Goal: Navigation & Orientation: Find specific page/section

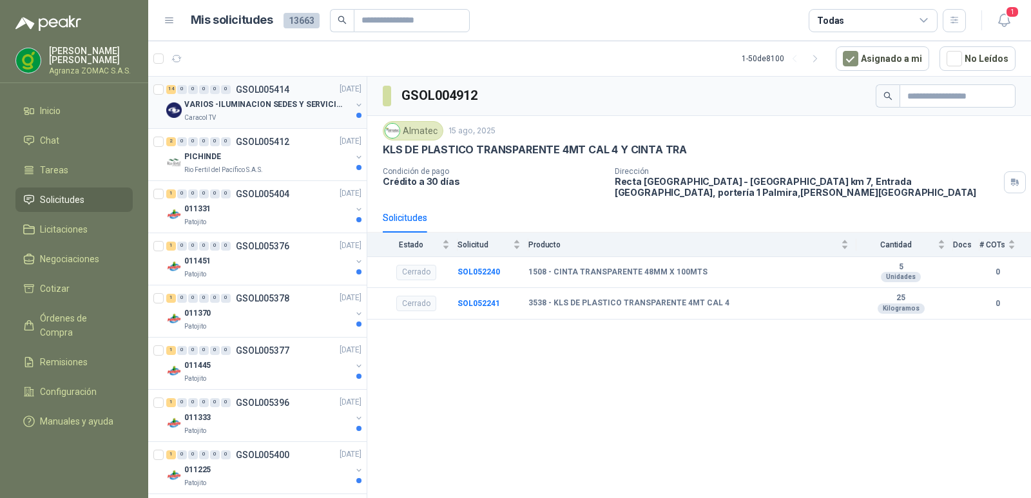
click at [244, 113] on div "Caracol TV" at bounding box center [267, 118] width 167 height 10
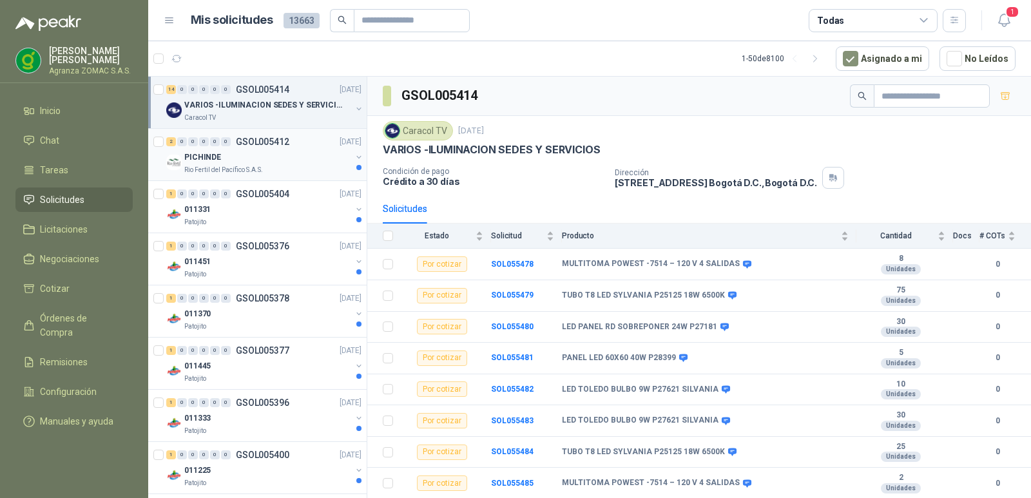
click at [318, 153] on div "PICHINDE" at bounding box center [267, 157] width 167 height 15
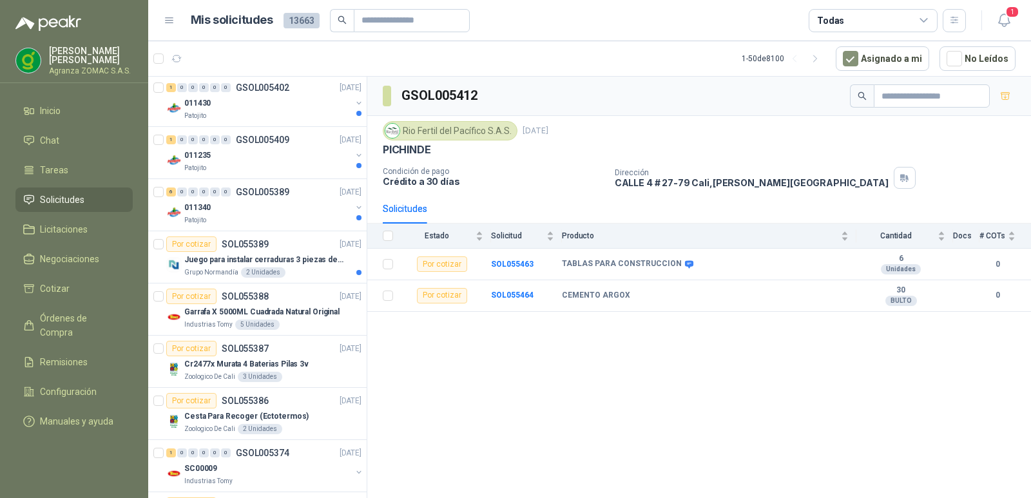
scroll to position [1467, 0]
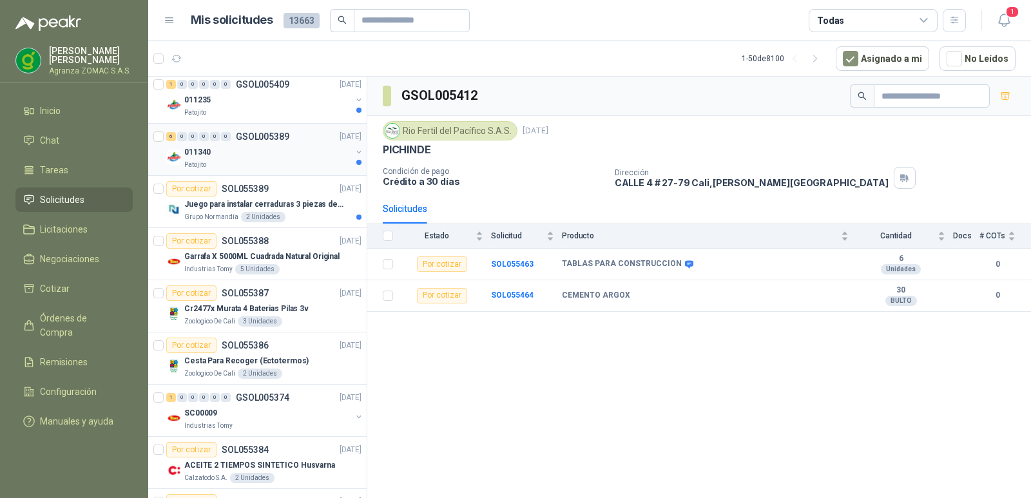
click at [276, 160] on div "Patojito" at bounding box center [267, 165] width 167 height 10
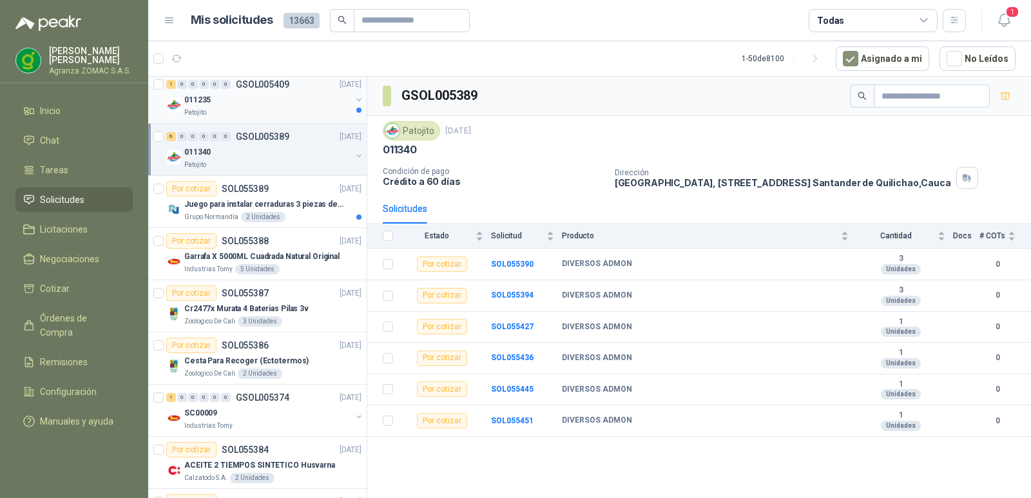
click at [287, 101] on div "011235" at bounding box center [267, 99] width 167 height 15
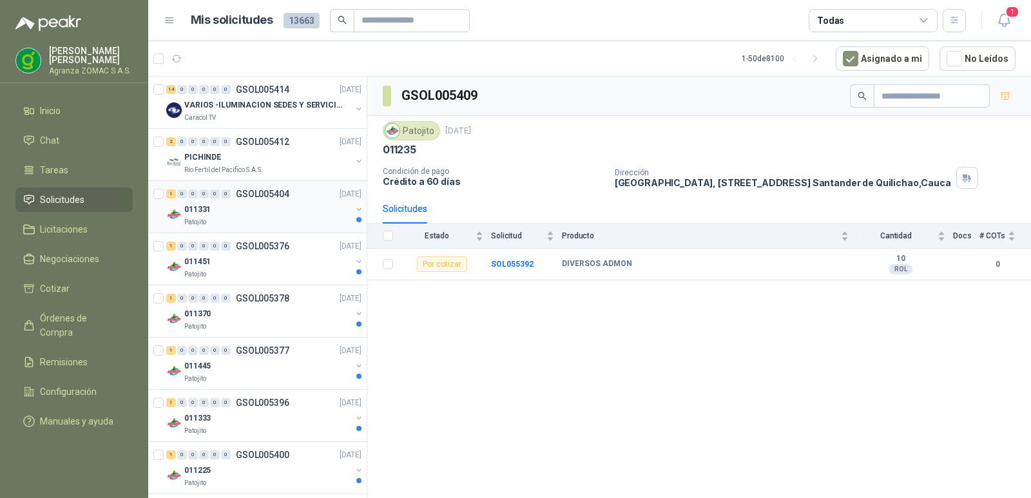
click at [291, 201] on div "1 0 0 0 0 0 GSOL005404 [DATE]" at bounding box center [265, 193] width 198 height 15
click at [295, 163] on div "PICHINDE" at bounding box center [267, 157] width 167 height 15
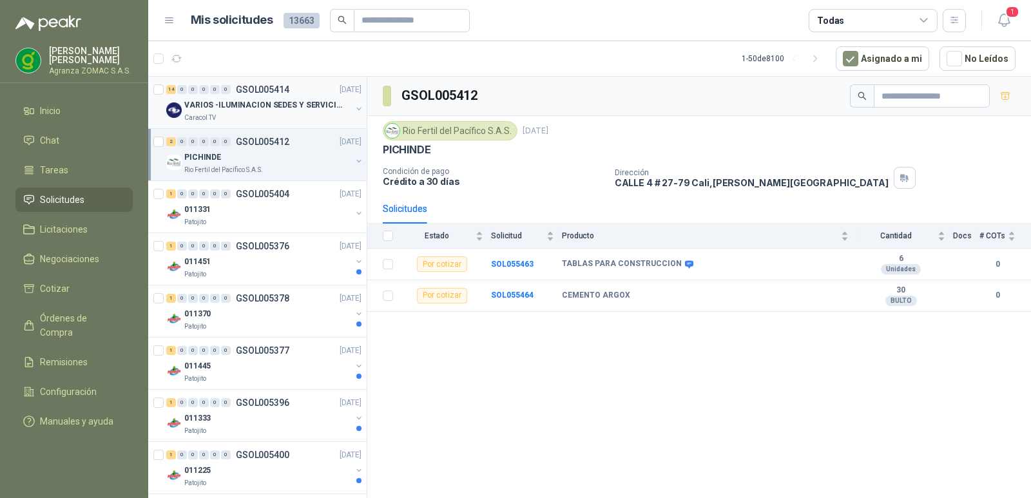
click at [293, 112] on div "VARIOS -ILUMINACION SEDES Y SERVICIOS" at bounding box center [267, 104] width 167 height 15
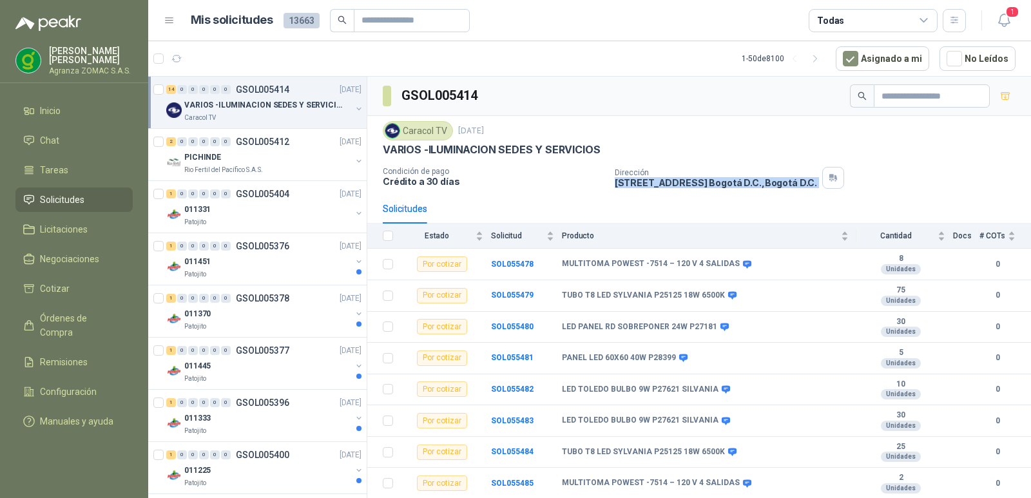
drag, startPoint x: 608, startPoint y: 184, endPoint x: 805, endPoint y: 187, distance: 197.2
click at [817, 189] on div "Condición de pago Crédito a 30 días Dirección [STREET_ADDRESS] , [GEOGRAPHIC_DA…" at bounding box center [699, 178] width 633 height 22
copy div "[STREET_ADDRESS] , [GEOGRAPHIC_DATA] D.C."
click at [80, 385] on span "Configuración" at bounding box center [68, 392] width 57 height 14
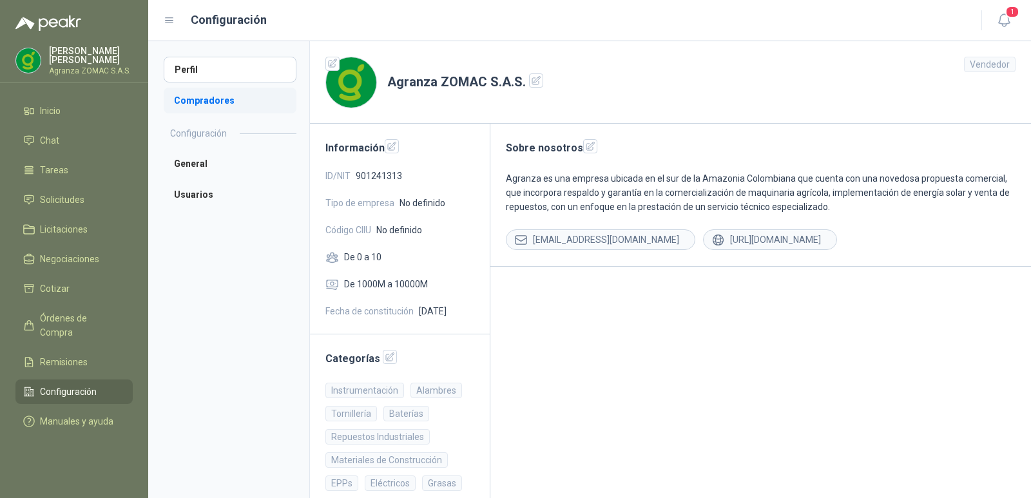
click at [203, 99] on li "Compradores" at bounding box center [230, 101] width 133 height 26
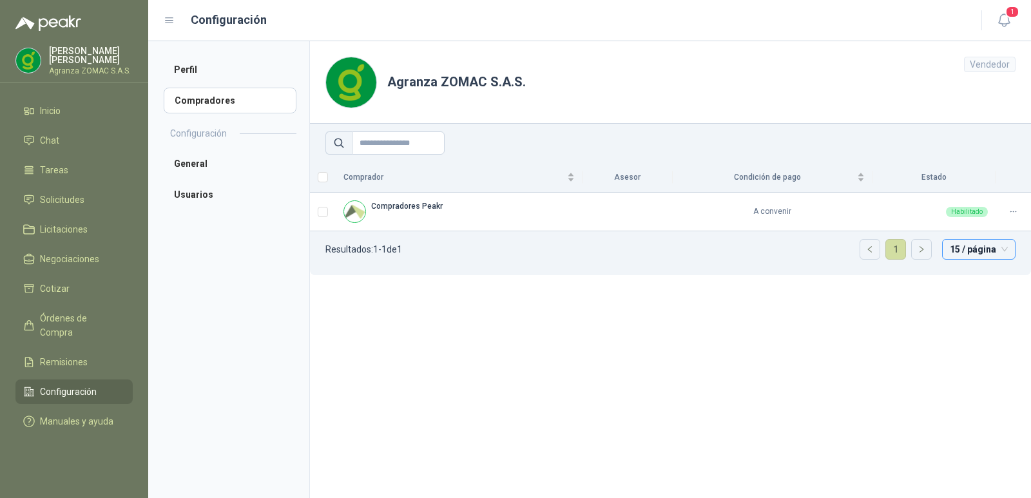
click at [1009, 253] on div "15 / página" at bounding box center [978, 249] width 73 height 21
click at [992, 227] on div "100 / página" at bounding box center [978, 224] width 52 height 14
click at [202, 159] on li "General" at bounding box center [230, 164] width 133 height 26
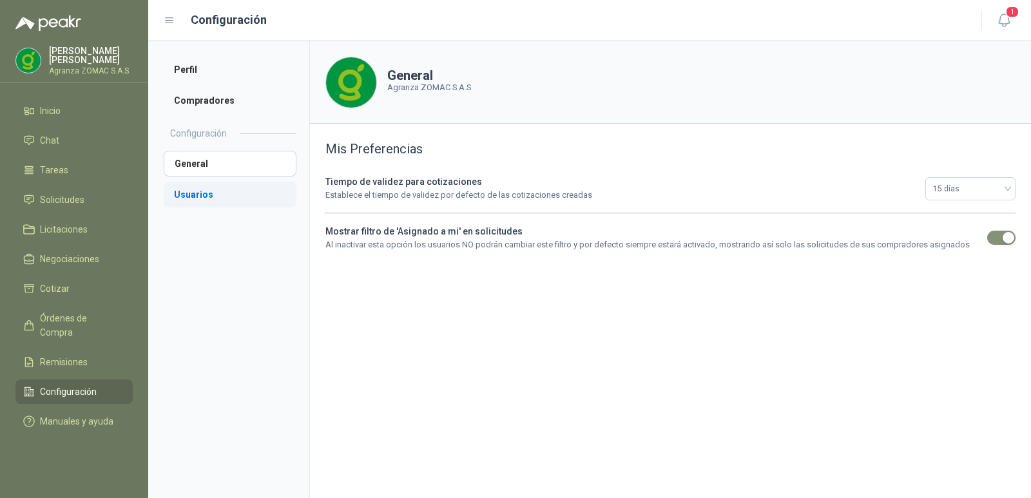
click at [222, 197] on li "Usuarios" at bounding box center [230, 195] width 133 height 26
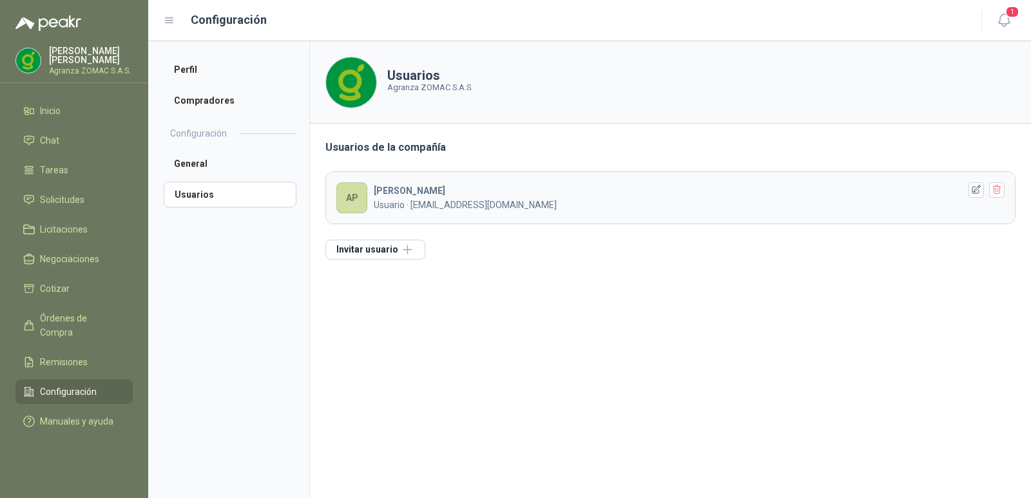
click at [84, 46] on div "[PERSON_NAME] Agranza ZOMAC S.A.S." at bounding box center [73, 60] width 117 height 28
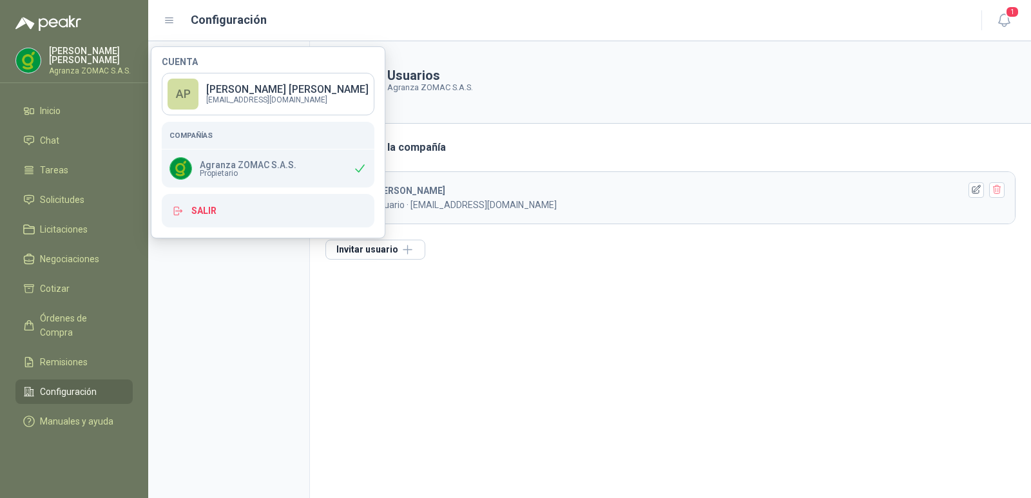
click at [26, 59] on img at bounding box center [28, 60] width 24 height 24
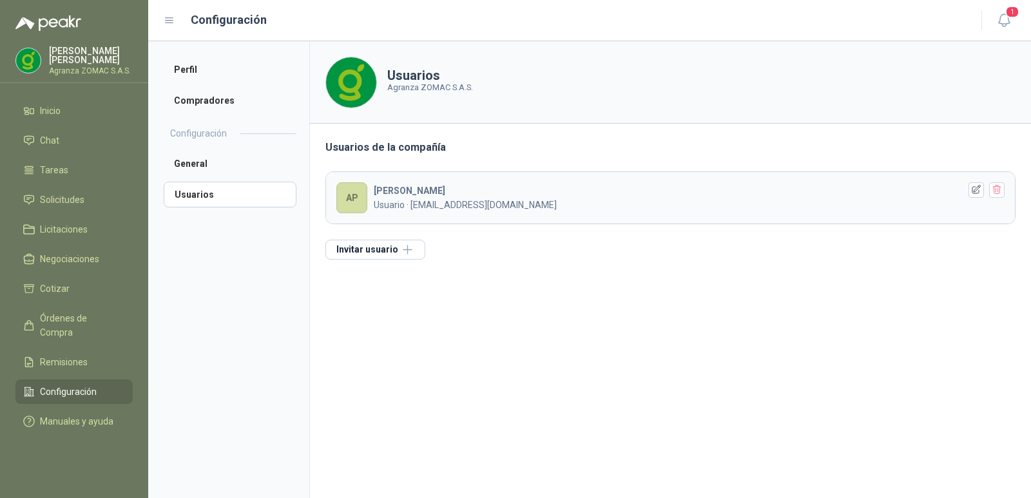
click at [26, 59] on img at bounding box center [28, 60] width 24 height 24
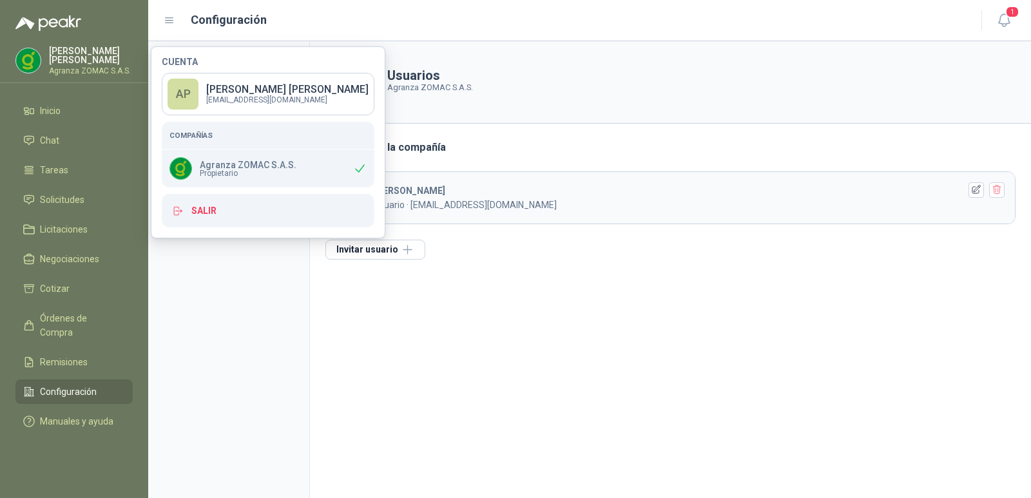
click at [26, 59] on img at bounding box center [28, 60] width 24 height 24
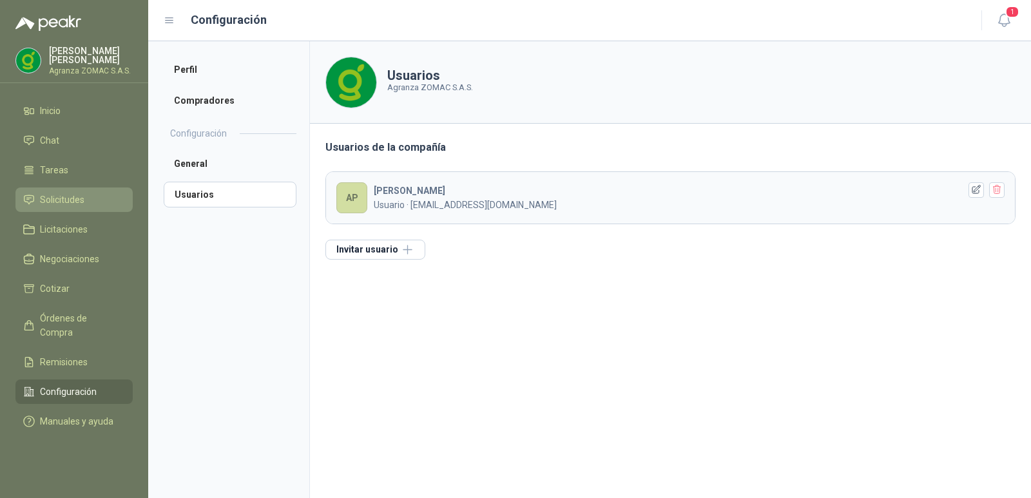
click at [86, 200] on li "Solicitudes" at bounding box center [74, 200] width 102 height 14
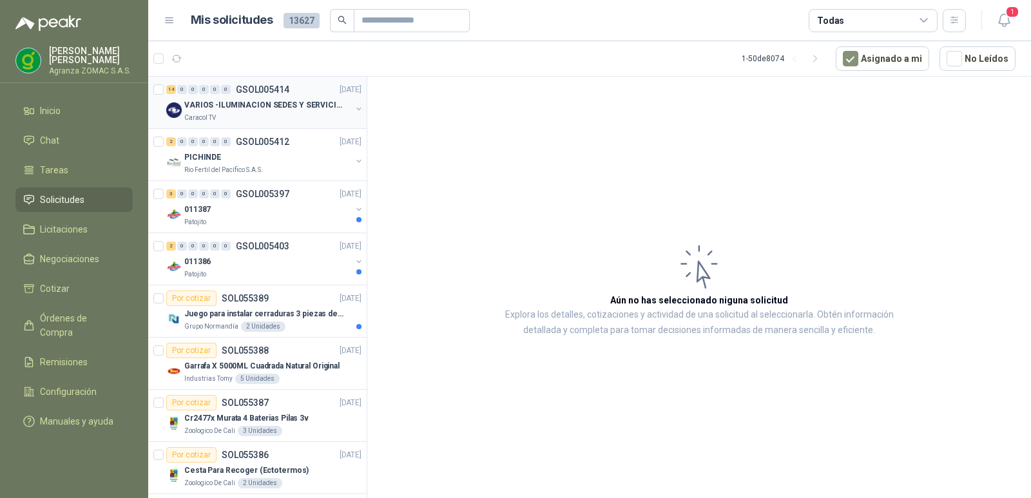
click at [238, 107] on p "VARIOS -ILUMINACION SEDES Y SERVICIOS" at bounding box center [264, 105] width 160 height 12
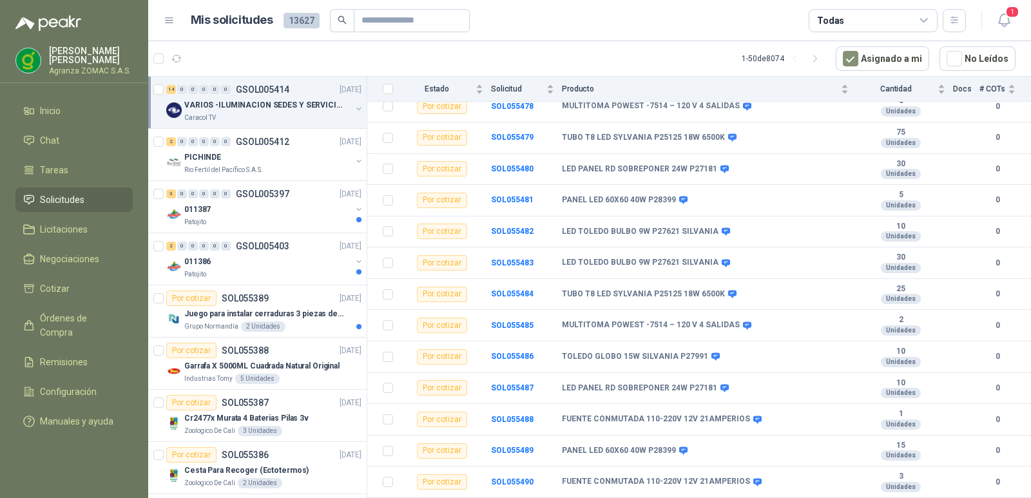
scroll to position [192, 0]
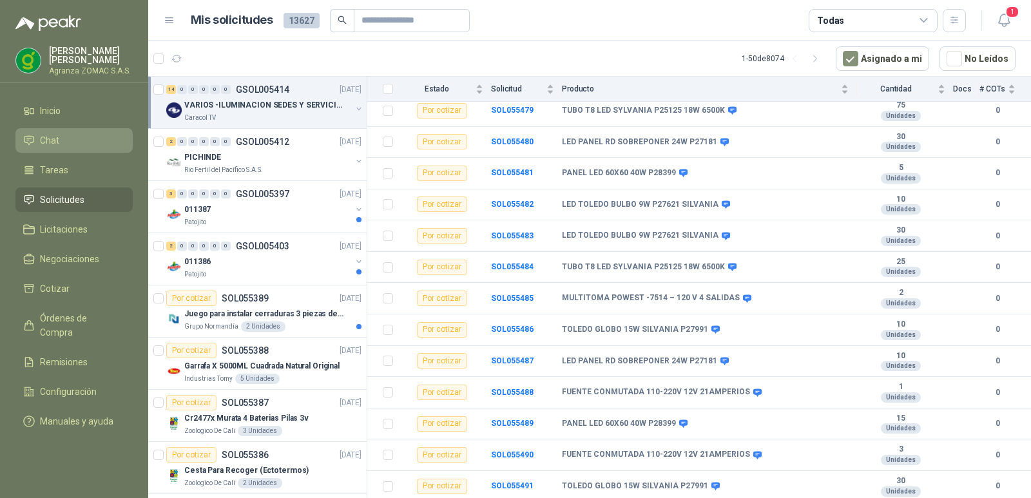
click at [75, 140] on li "Chat" at bounding box center [74, 140] width 102 height 14
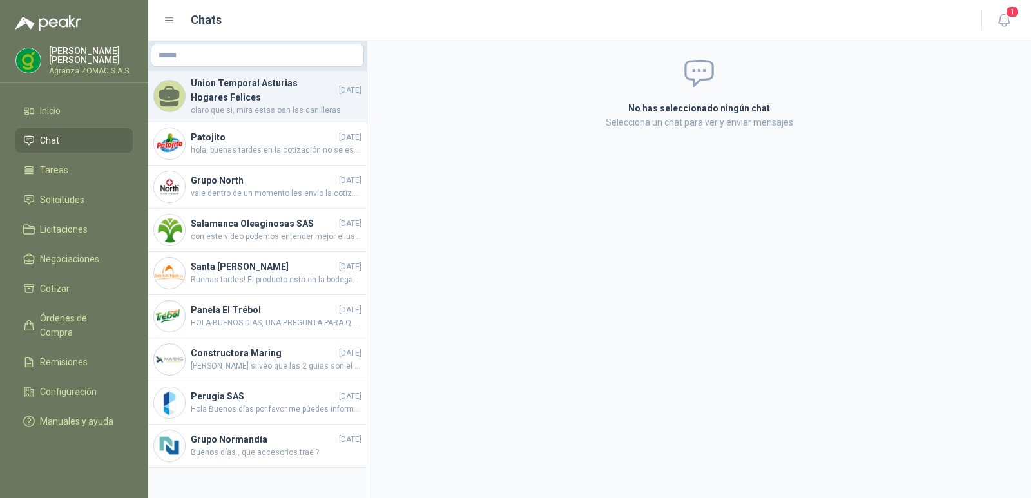
click at [319, 110] on span "claro que si, mira estas osn las canilleras" at bounding box center [276, 110] width 171 height 12
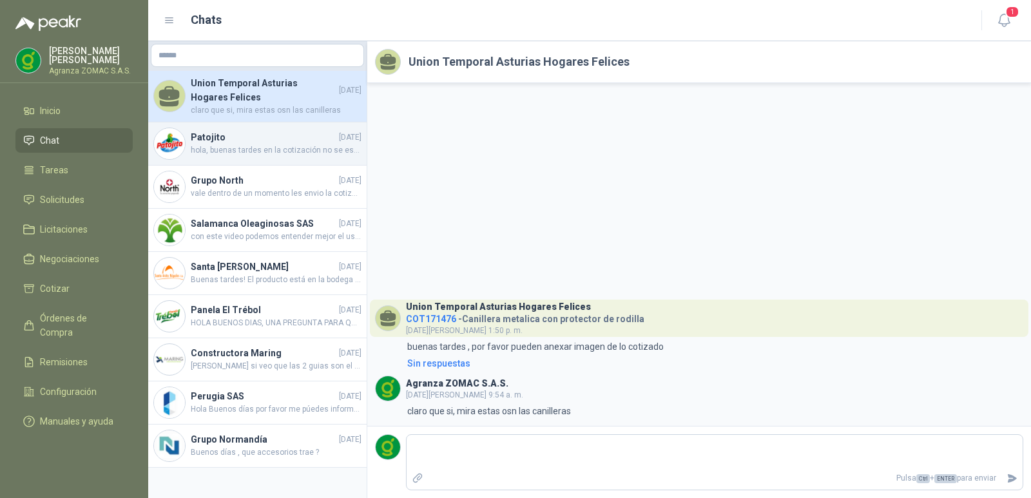
click at [248, 152] on span "hola, buenas tardes en la cotización no se especifica que tipo de maquinaria se…" at bounding box center [276, 150] width 171 height 12
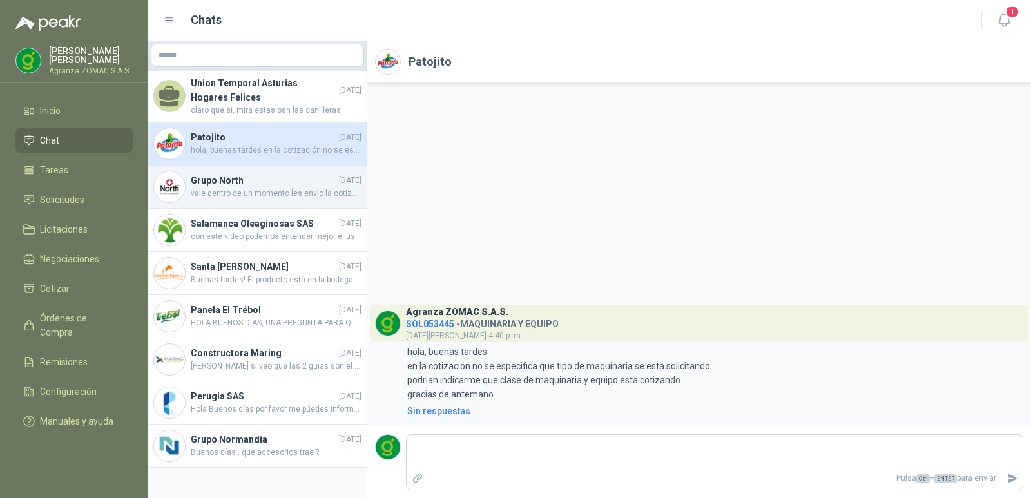
click at [256, 196] on span "vale dentro de un momento les envio la cotización" at bounding box center [276, 194] width 171 height 12
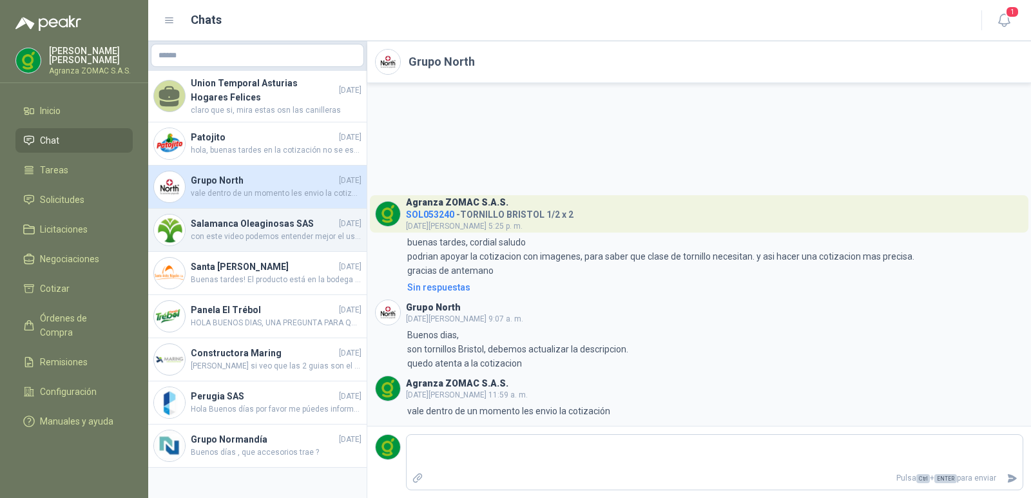
click at [247, 234] on span "con este video podemos entender mejor el uso de la cuchilla: [URL][DOMAIN_NAME]" at bounding box center [276, 237] width 171 height 12
